Goal: Task Accomplishment & Management: Complete application form

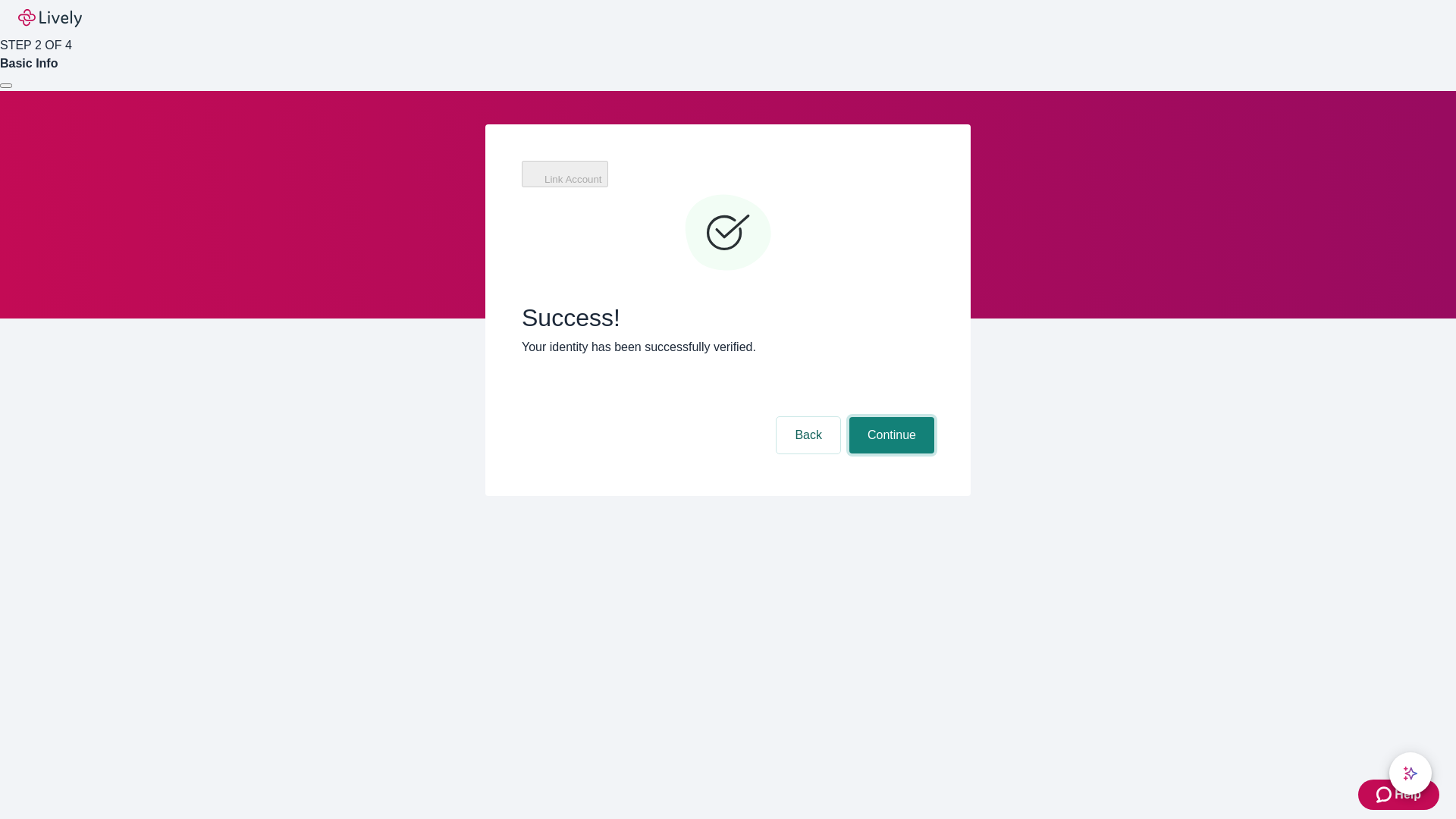
click at [890, 417] on button "Continue" at bounding box center [892, 434] width 85 height 36
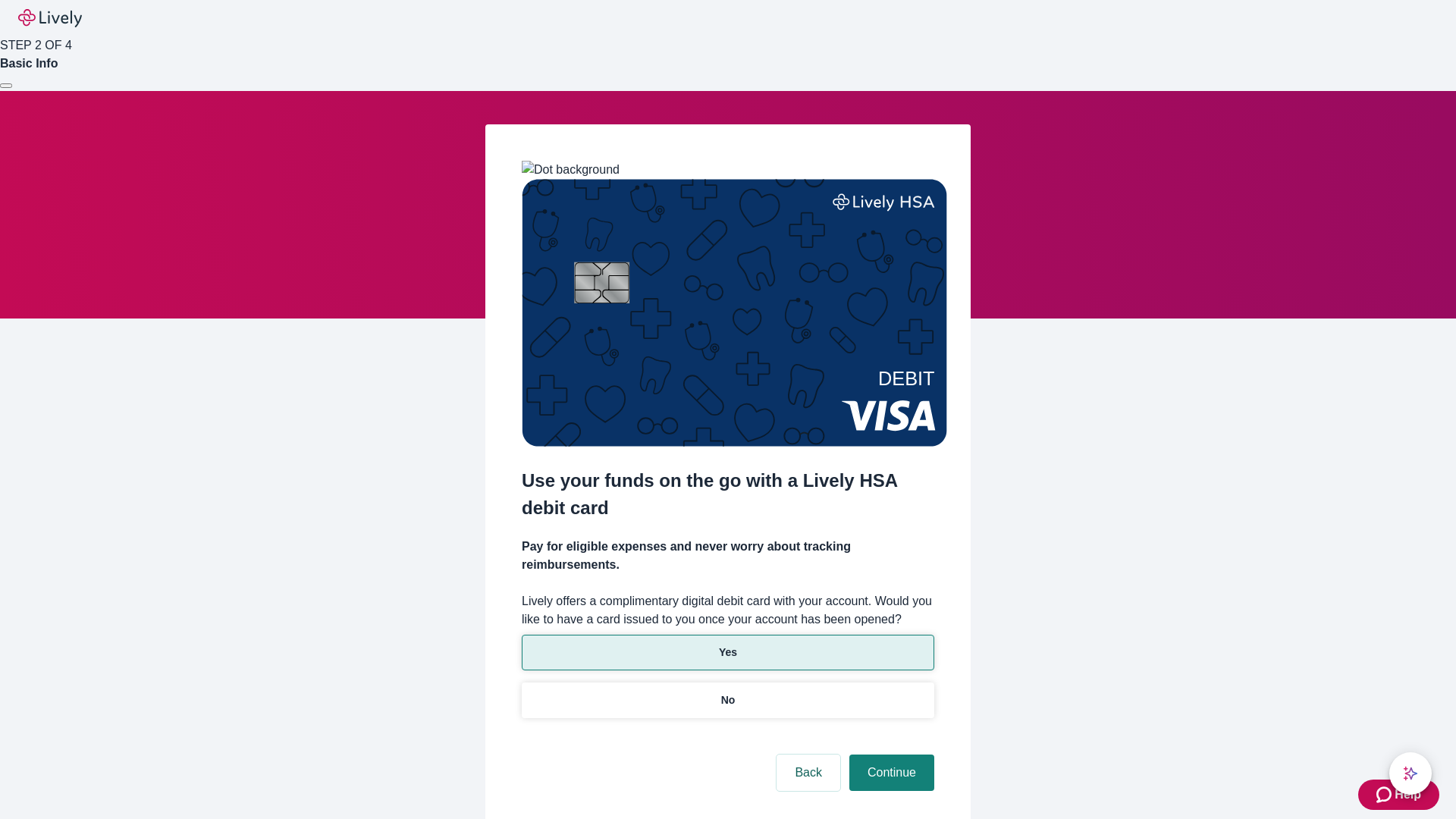
click at [727, 644] on p "Yes" at bounding box center [728, 652] width 18 height 16
click at [890, 754] on button "Continue" at bounding box center [892, 772] width 85 height 36
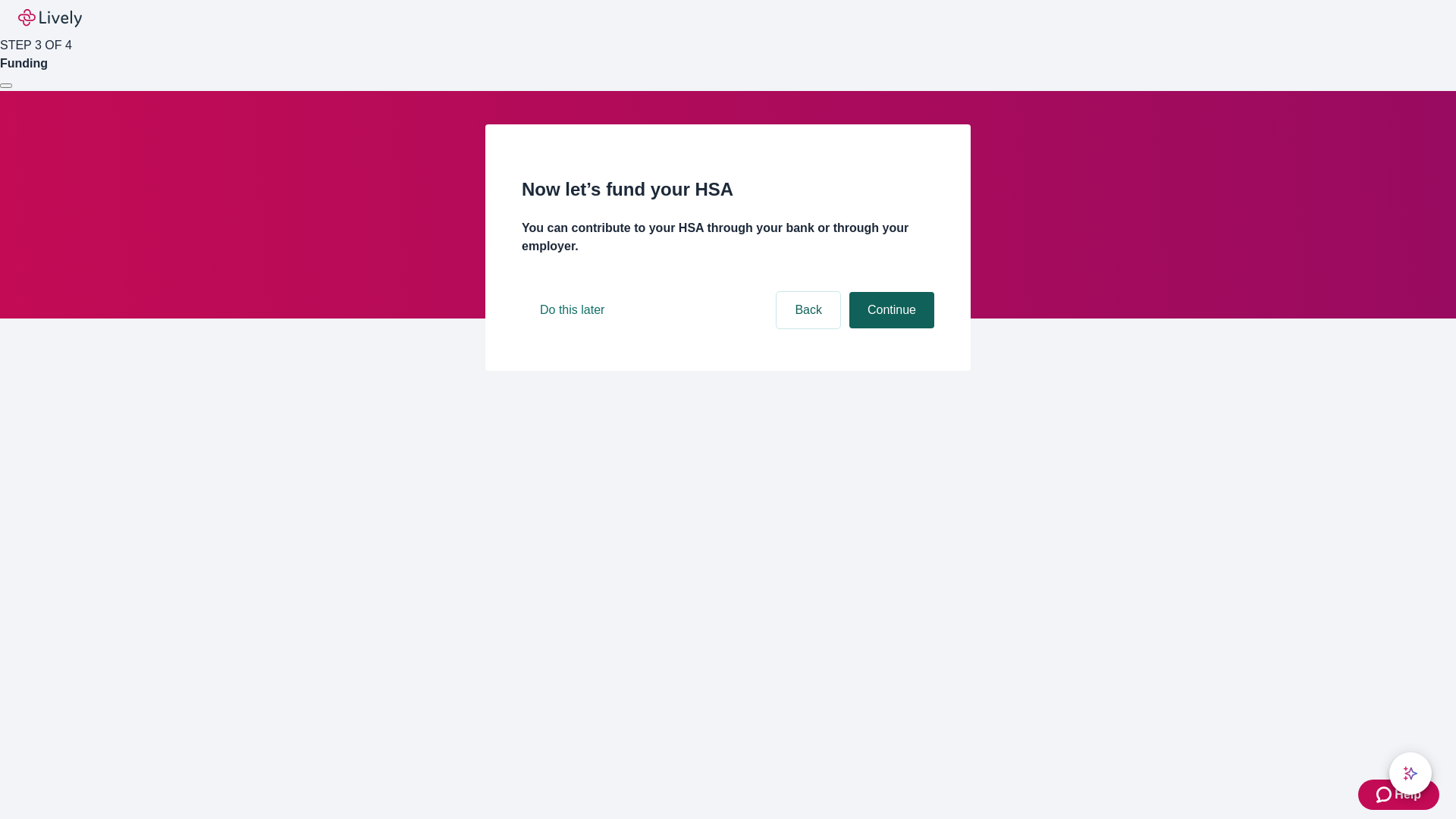
click at [890, 329] on button "Continue" at bounding box center [892, 309] width 85 height 36
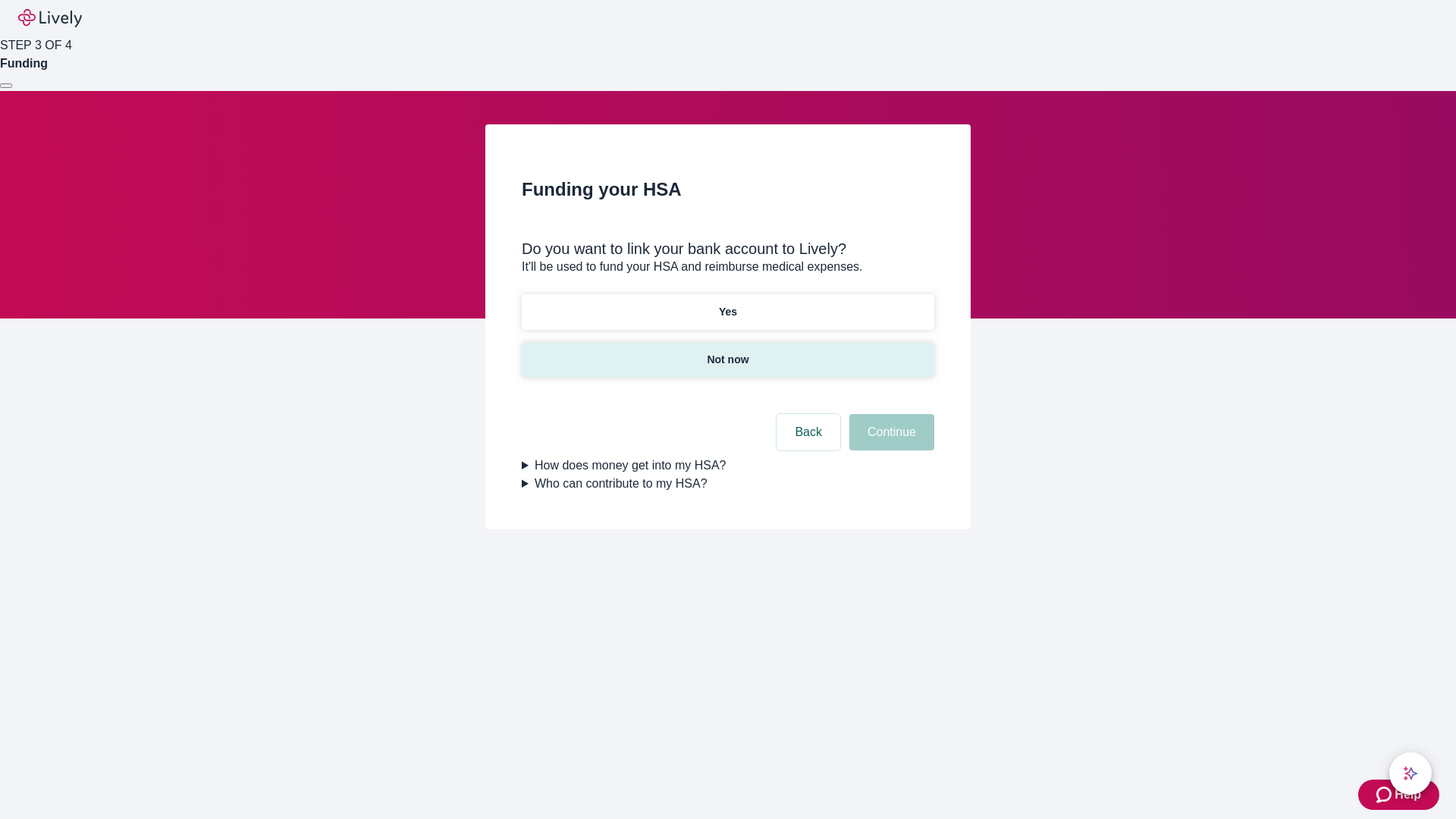
click at [727, 352] on p "Not now" at bounding box center [727, 359] width 41 height 16
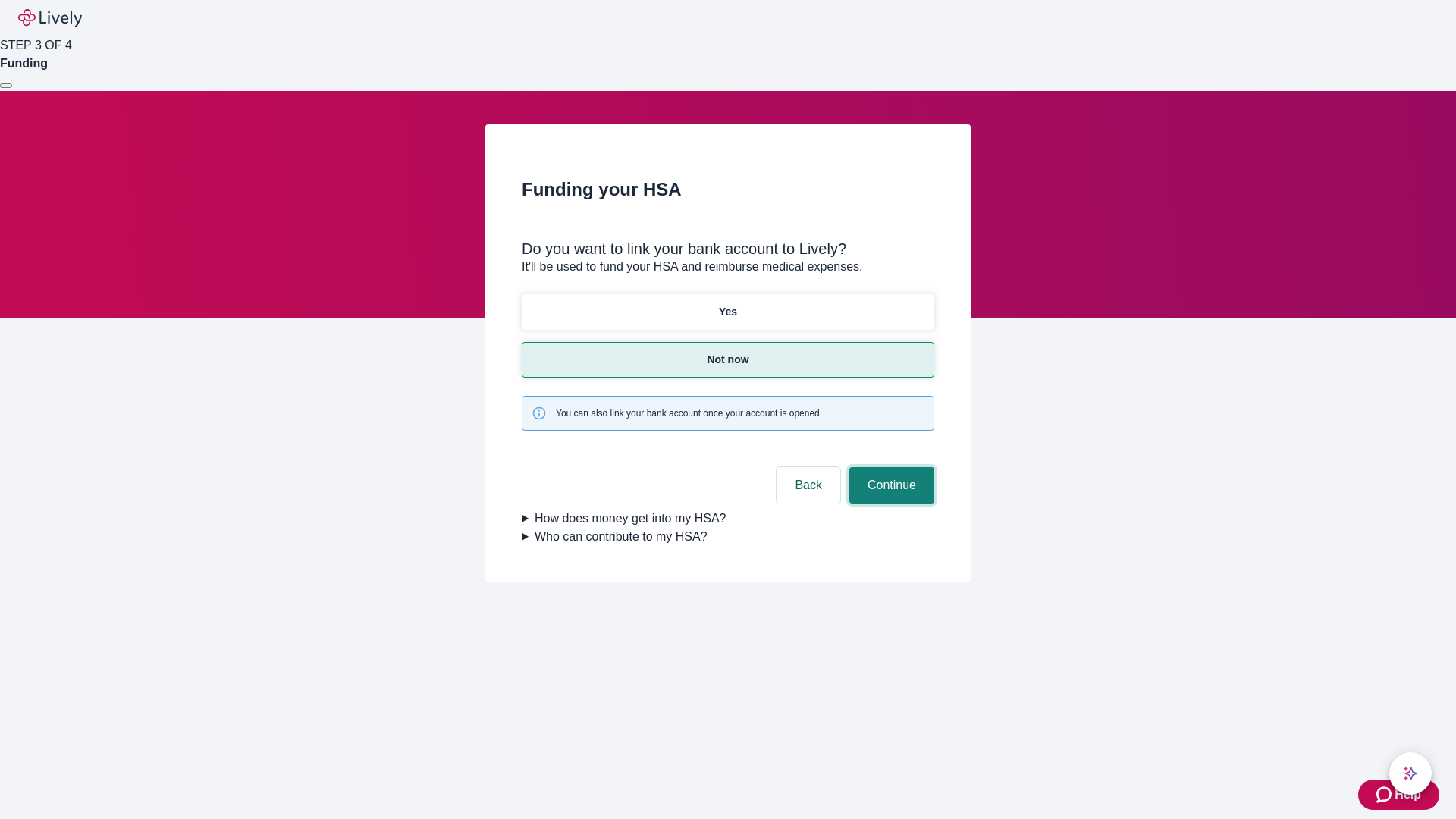
click at [890, 467] on button "Continue" at bounding box center [892, 484] width 85 height 36
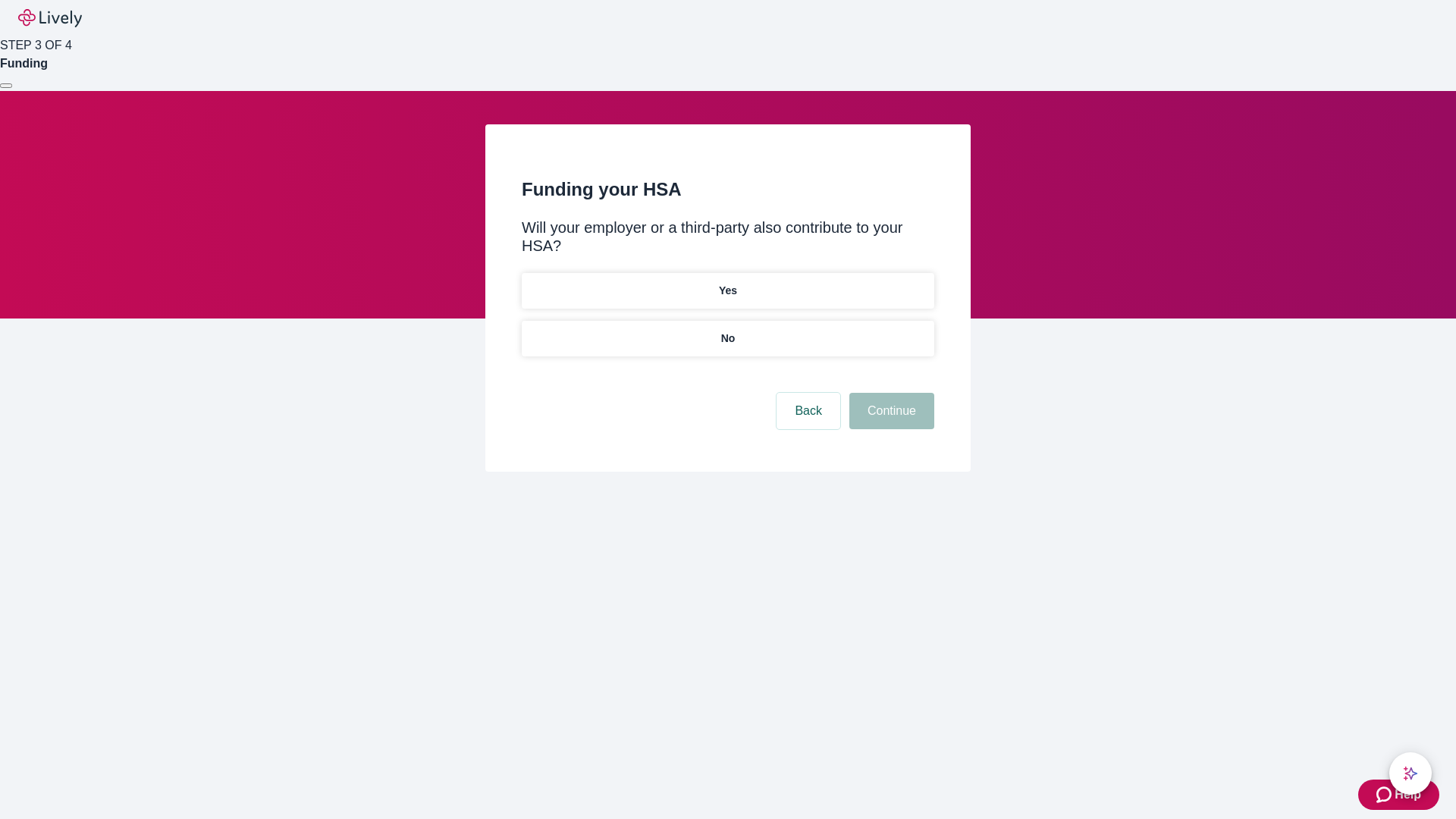
click at [727, 330] on p "No" at bounding box center [728, 338] width 14 height 16
click at [890, 393] on button "Continue" at bounding box center [892, 410] width 85 height 36
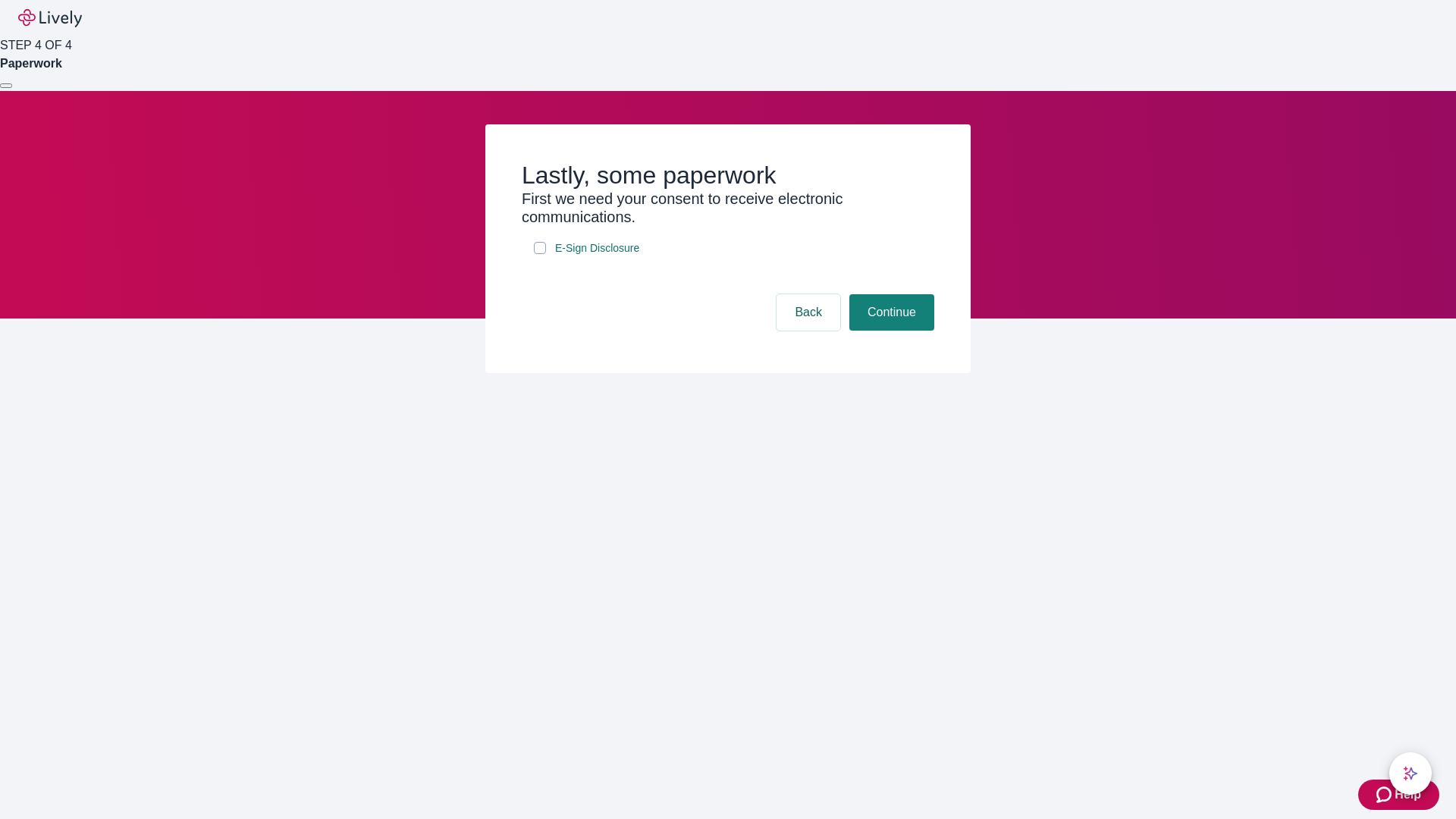
click at [540, 254] on input "E-Sign Disclosure" at bounding box center [540, 248] width 12 height 12
checkbox input "true"
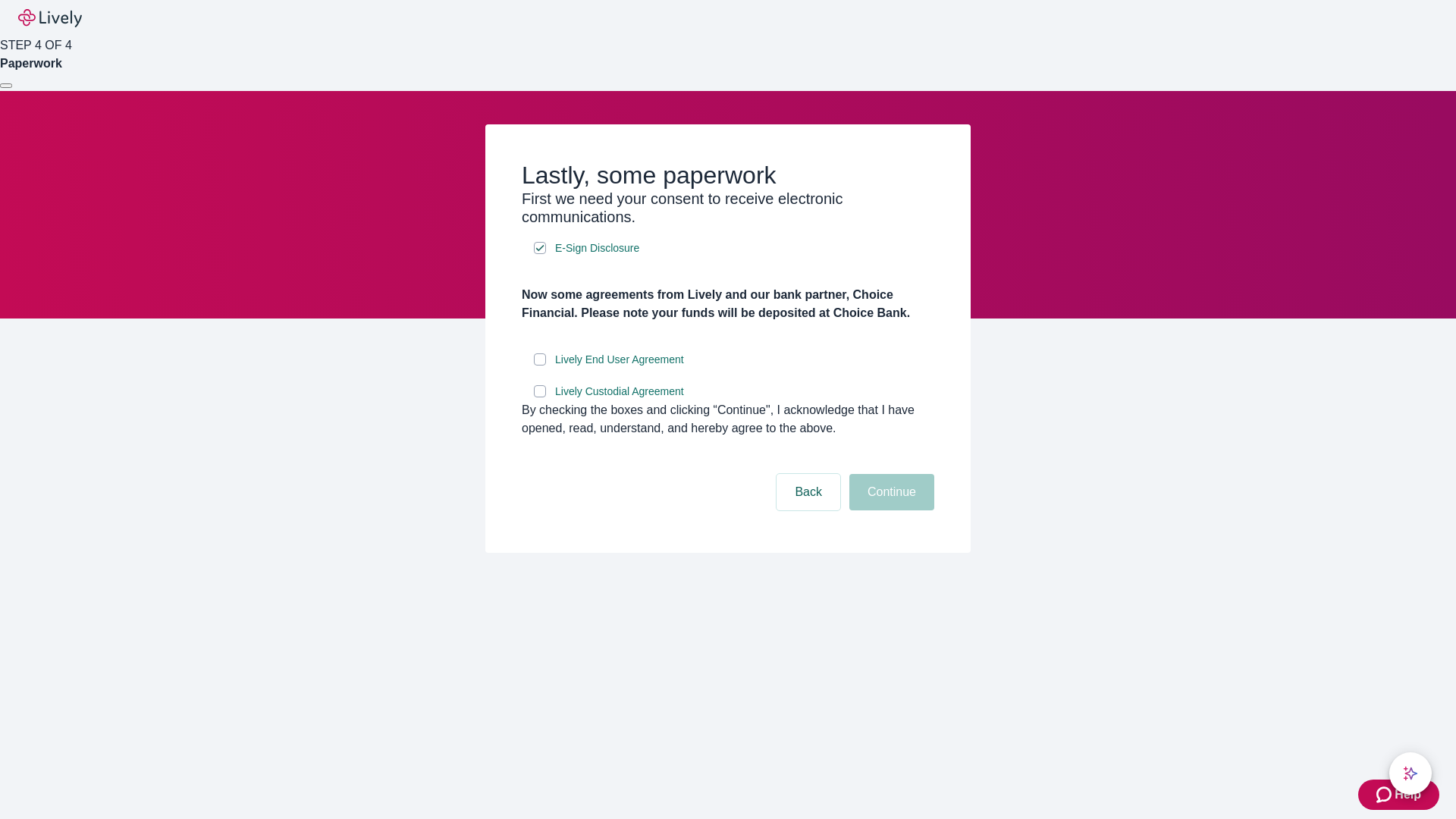
click at [540, 366] on input "Lively End User Agreement" at bounding box center [540, 359] width 12 height 12
checkbox input "true"
click at [540, 397] on input "Lively Custodial Agreement" at bounding box center [540, 391] width 12 height 12
checkbox input "true"
click at [890, 511] on button "Continue" at bounding box center [892, 491] width 85 height 36
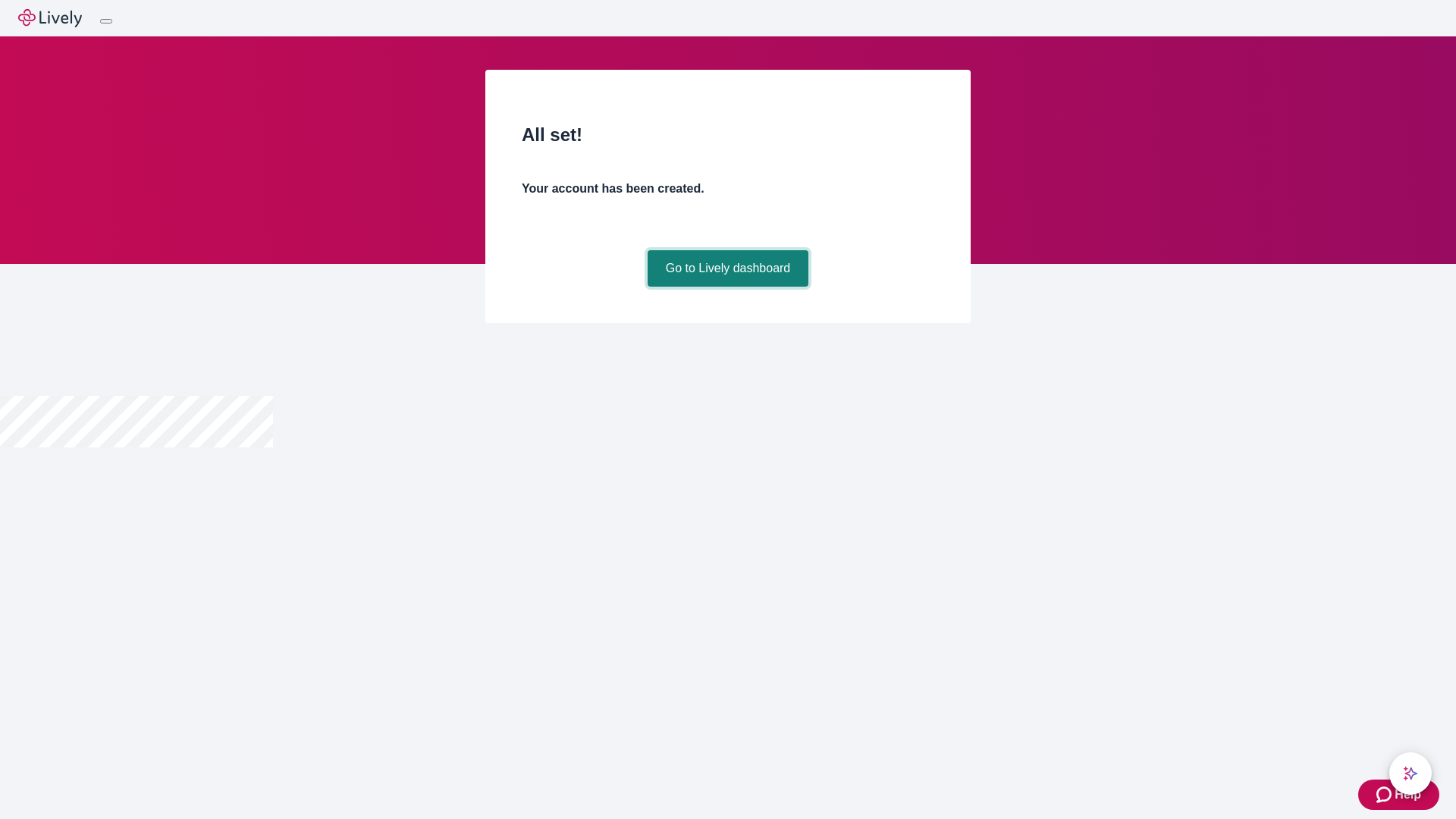
click at [727, 286] on link "Go to Lively dashboard" at bounding box center [729, 268] width 162 height 36
